Goal: Information Seeking & Learning: Learn about a topic

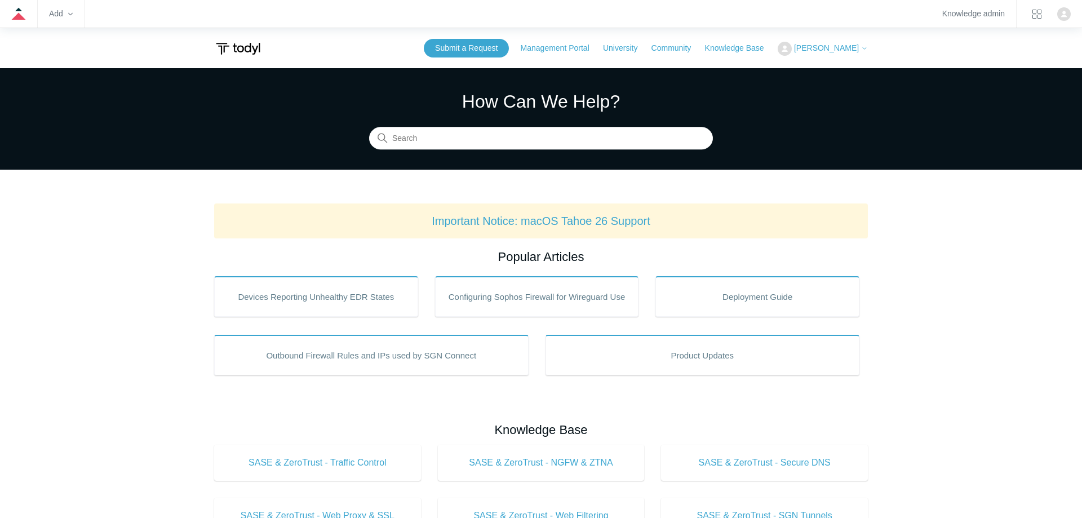
drag, startPoint x: 430, startPoint y: 155, endPoint x: 423, endPoint y: 132, distance: 23.7
click at [426, 148] on section "How Can We Help? Search" at bounding box center [541, 118] width 1082 height 101
click at [423, 132] on input "Search" at bounding box center [541, 138] width 344 height 23
type input "firewall"
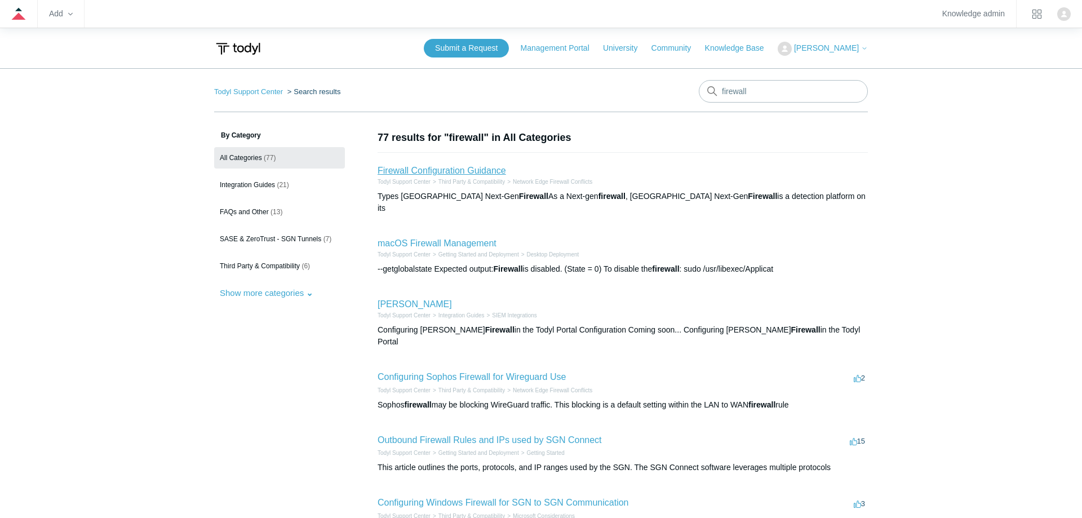
click at [468, 168] on link "Firewall Configuration Guidance" at bounding box center [441, 171] width 128 height 10
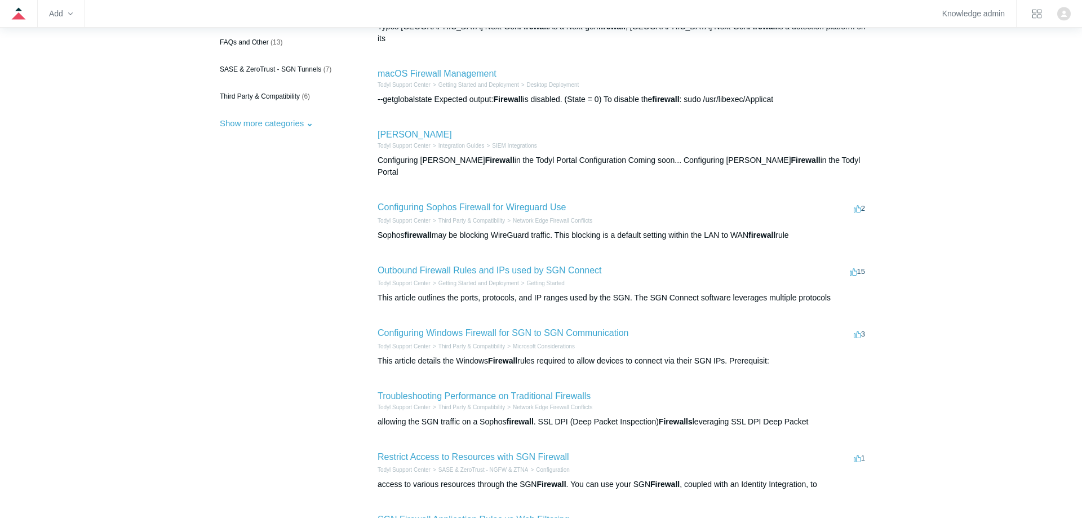
scroll to position [230, 0]
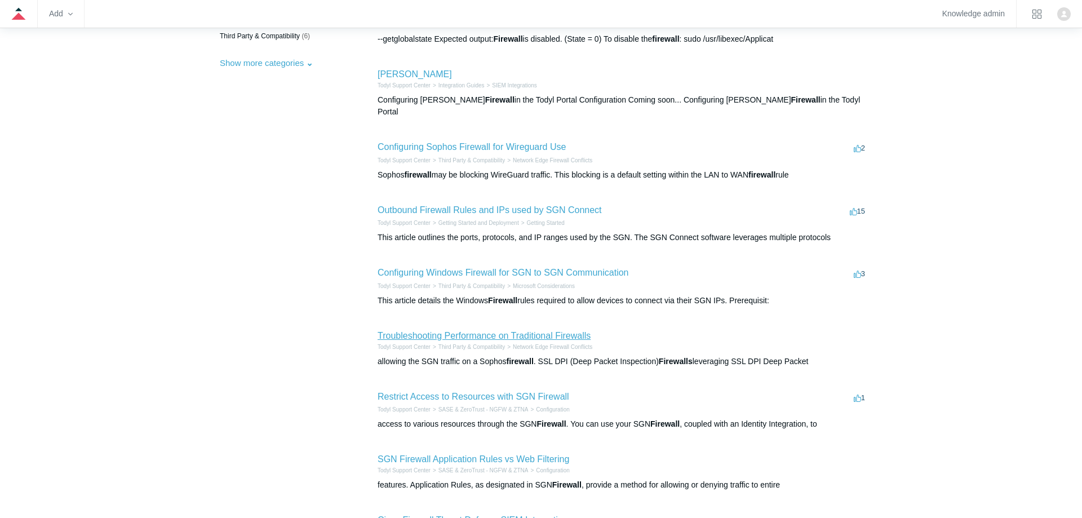
click at [555, 331] on link "Troubleshooting Performance on Traditional Firewalls" at bounding box center [483, 336] width 213 height 10
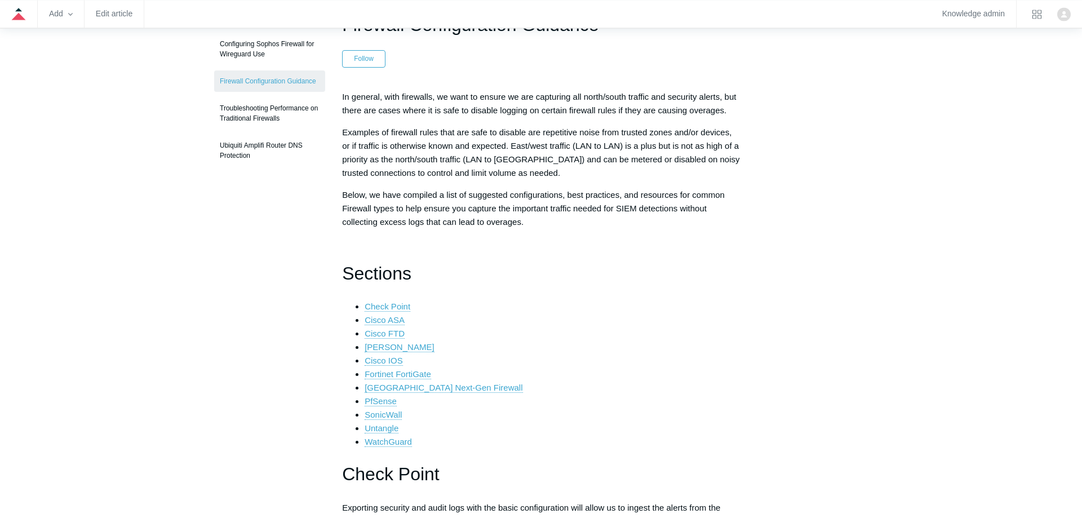
scroll to position [172, 0]
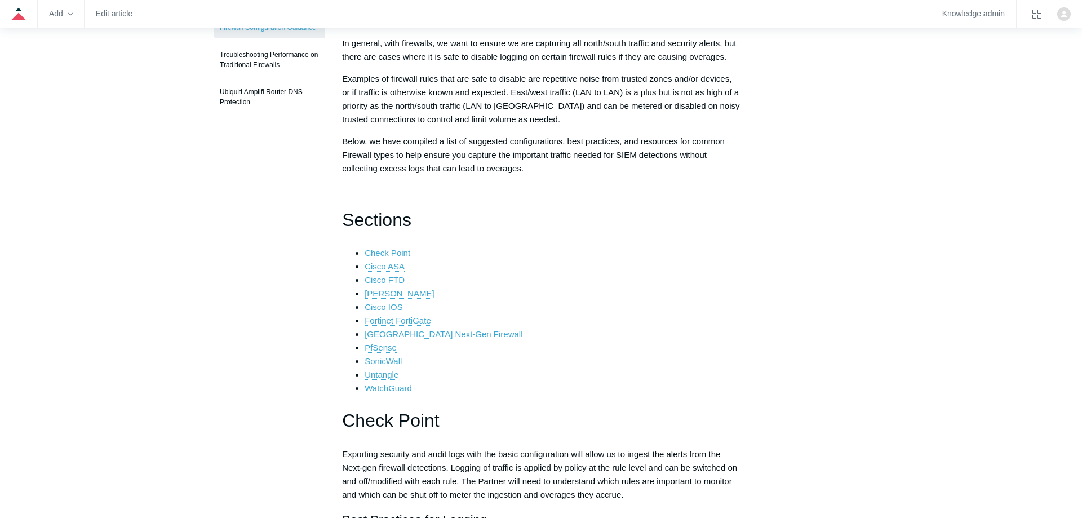
click at [402, 389] on link "WatchGuard" at bounding box center [388, 388] width 47 height 10
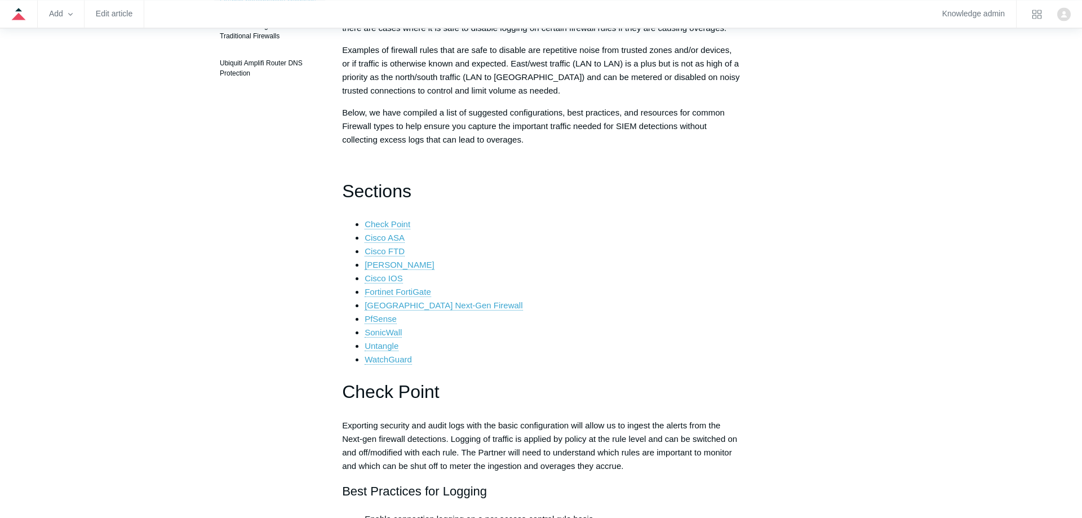
scroll to position [230, 0]
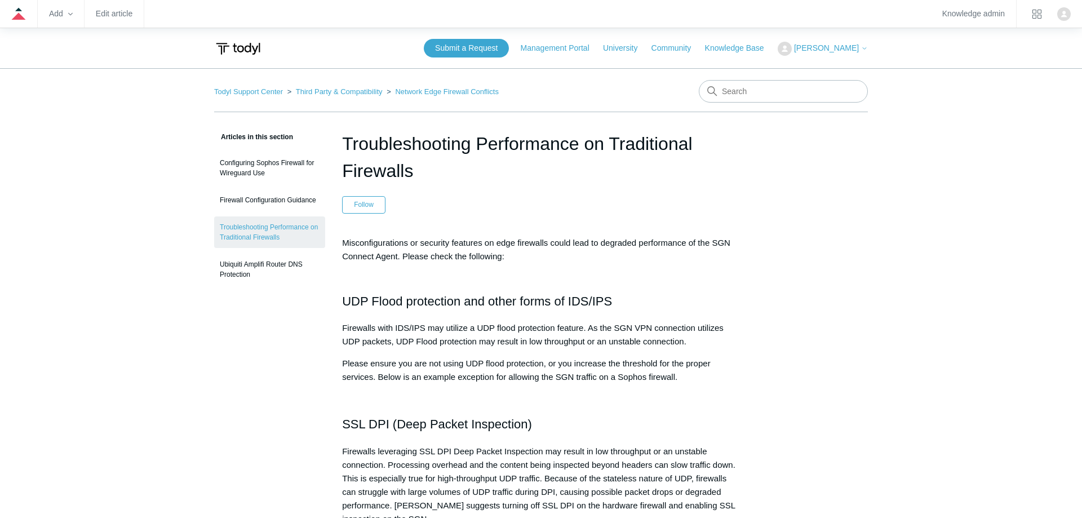
drag, startPoint x: 776, startPoint y: 198, endPoint x: 676, endPoint y: 195, distance: 100.3
